Goal: Task Accomplishment & Management: Manage account settings

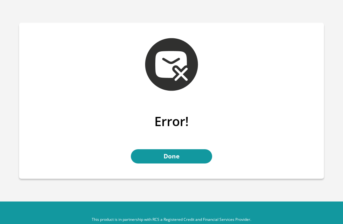
click at [181, 157] on link "Done" at bounding box center [171, 157] width 81 height 14
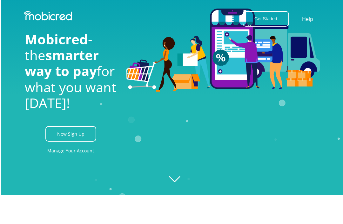
scroll to position [0, 381]
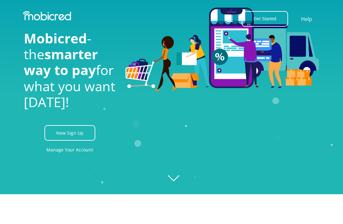
click at [82, 157] on link "Manage Your Account" at bounding box center [69, 150] width 47 height 14
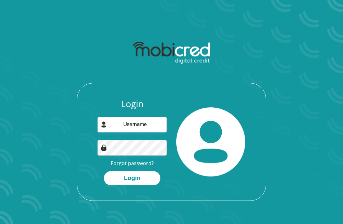
scroll to position [66, 0]
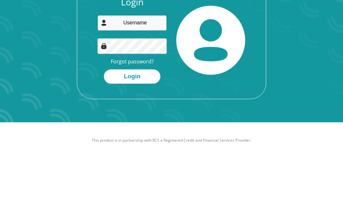
type input "mel.s.nhlapho@gmail.com"
click at [132, 135] on button "Login" at bounding box center [132, 142] width 57 height 14
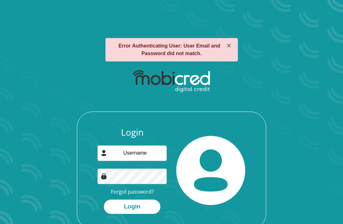
scroll to position [94, 0]
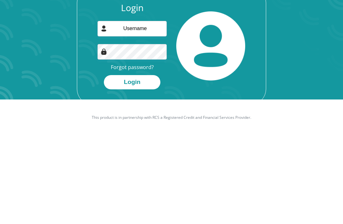
click at [144, 110] on input "email" at bounding box center [131, 118] width 69 height 16
click at [141, 110] on input "email" at bounding box center [131, 118] width 69 height 16
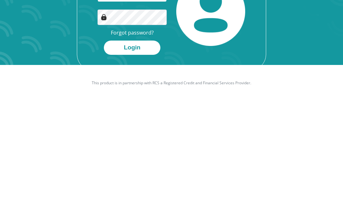
click at [152, 110] on input "SmartMeAc" at bounding box center [131, 118] width 69 height 16
type input "S"
type input "melisa.s.nhlapho@icloud.com"
click at [146, 164] on button "Login" at bounding box center [132, 171] width 57 height 14
